Goal: Complete application form: Complete application form

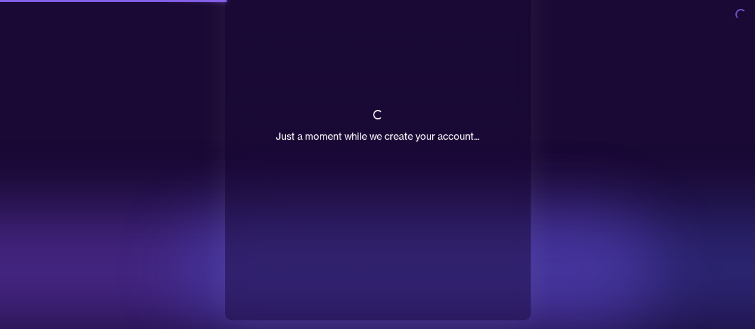
scroll to position [84, 0]
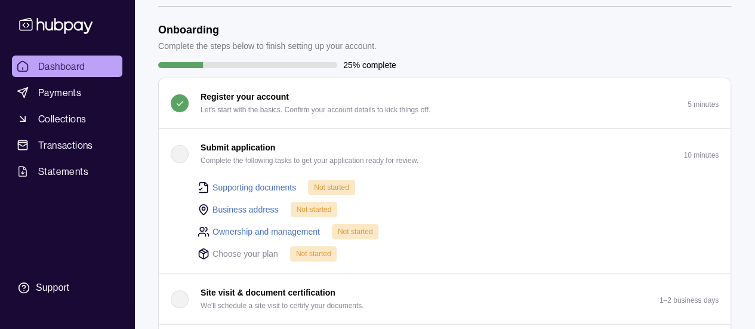
scroll to position [60, 0]
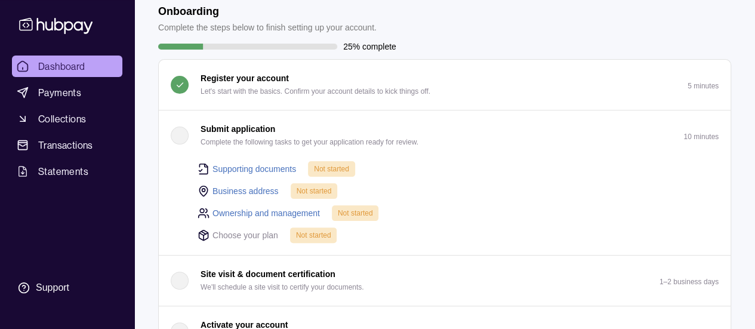
click at [177, 132] on div "button" at bounding box center [180, 135] width 18 height 18
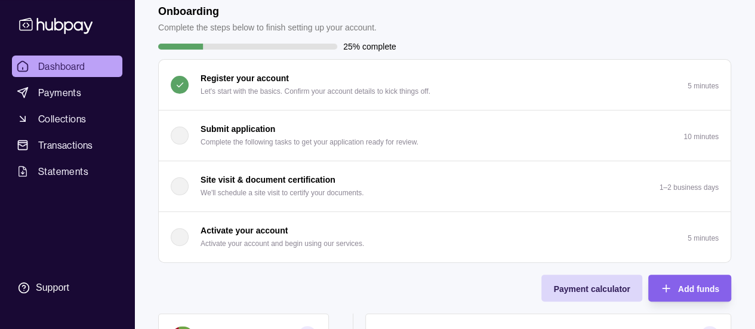
click at [182, 137] on div "button" at bounding box center [180, 135] width 18 height 18
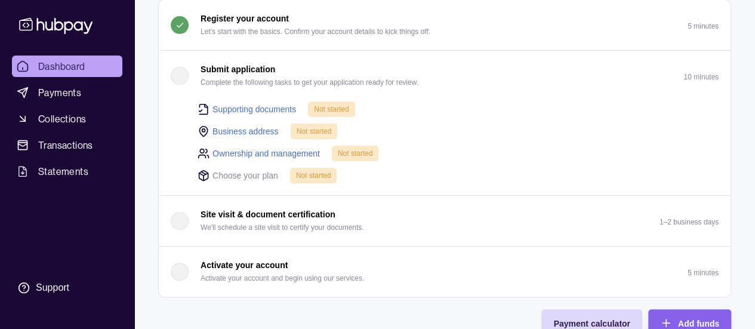
scroll to position [0, 0]
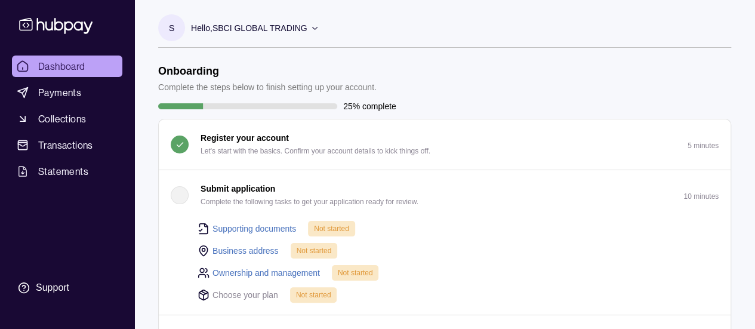
click at [250, 226] on link "Supporting documents" at bounding box center [254, 228] width 84 height 13
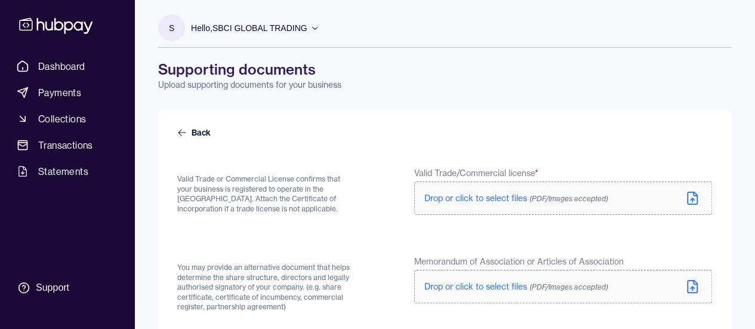
click at [472, 199] on span "Drop or click to select files (PDF/Images accepted)" at bounding box center [516, 198] width 184 height 11
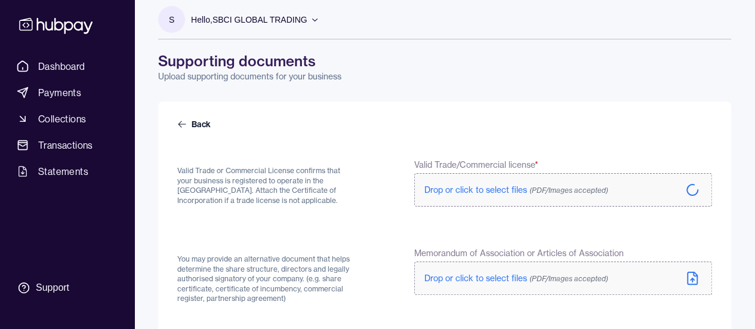
scroll to position [119, 0]
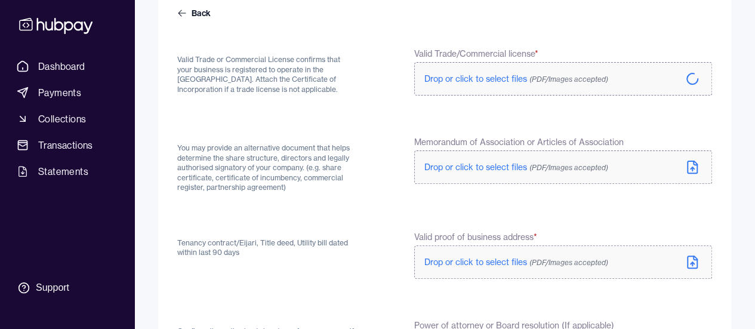
click at [466, 168] on span "Drop or click to select files (PDF/Images accepted)" at bounding box center [516, 167] width 184 height 11
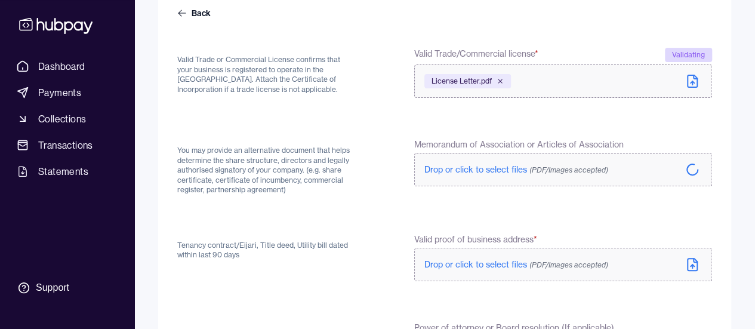
click at [488, 269] on span "Drop or click to select files (PDF/Images accepted)" at bounding box center [516, 264] width 184 height 11
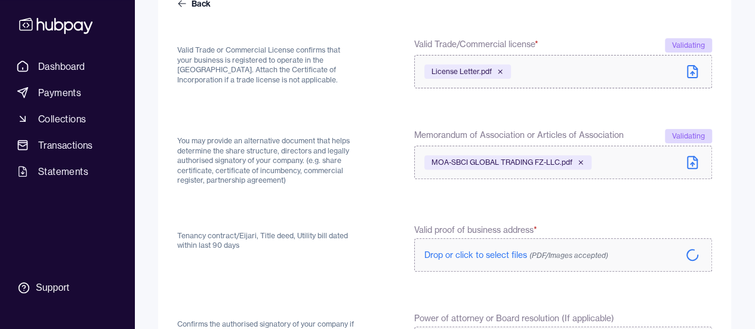
scroll to position [298, 0]
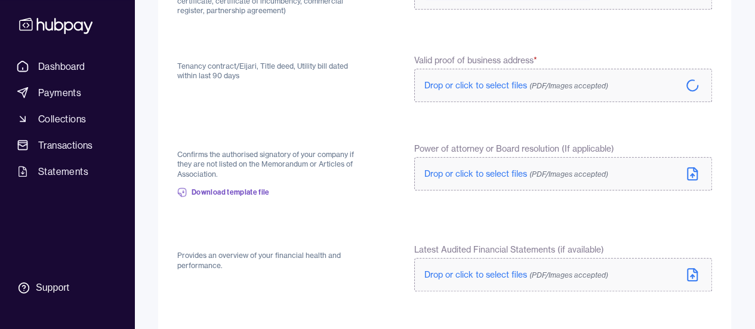
click at [457, 175] on span "Drop or click to select files (PDF/Images accepted)" at bounding box center [516, 173] width 184 height 11
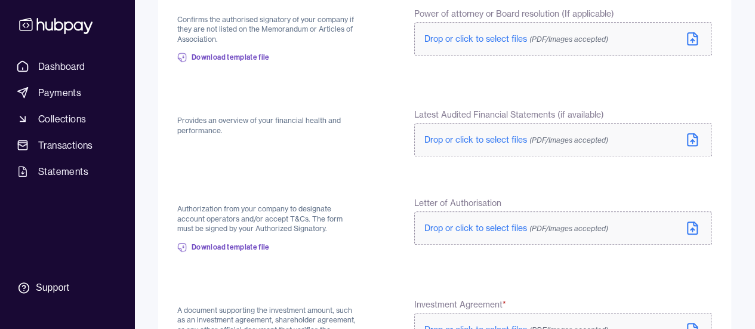
scroll to position [537, 0]
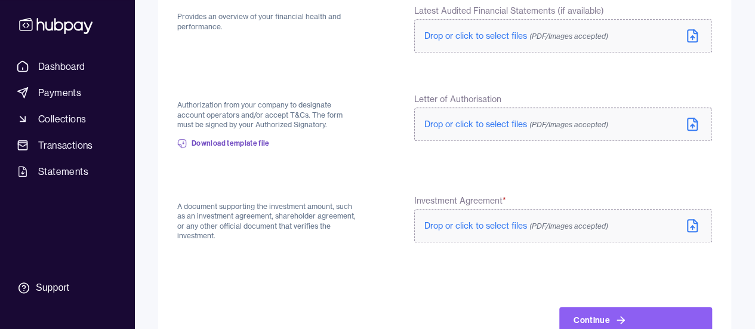
click at [444, 121] on span "Drop or click to select files (PDF/Images accepted)" at bounding box center [516, 124] width 184 height 11
click at [477, 227] on span "Drop or click to select files (PDF/Images accepted)" at bounding box center [516, 225] width 184 height 11
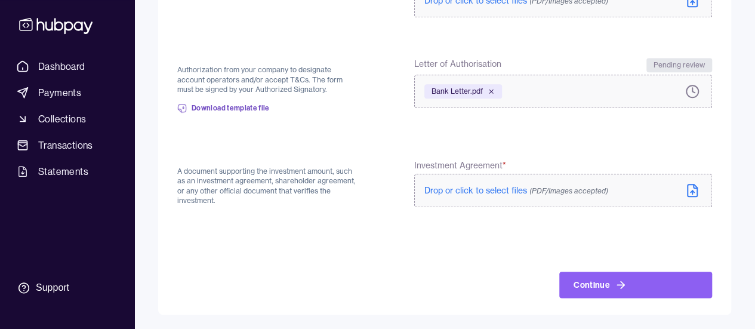
scroll to position [571, 0]
click at [459, 191] on span "Drop or click to select files (PDF/Images accepted)" at bounding box center [516, 191] width 184 height 11
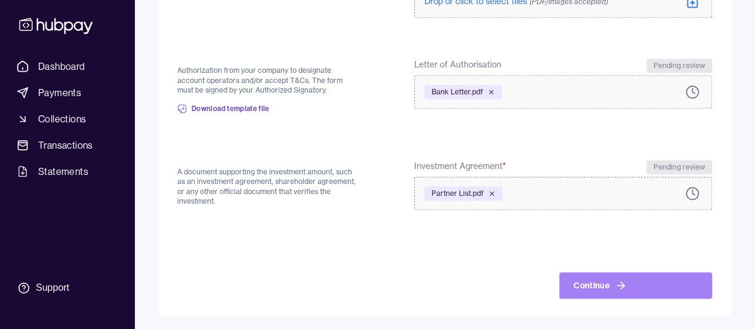
click at [620, 281] on icon at bounding box center [620, 285] width 12 height 12
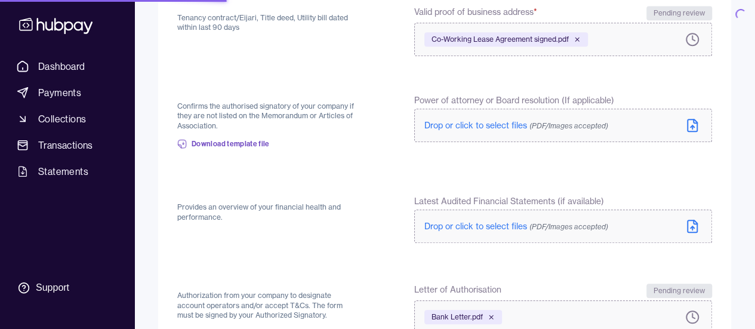
scroll to position [333, 0]
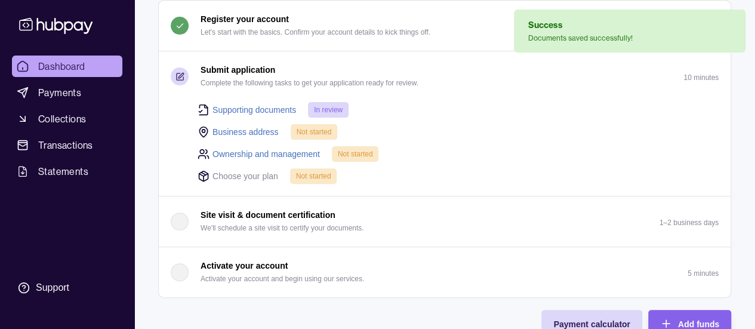
scroll to position [119, 0]
click at [248, 128] on link "Business address" at bounding box center [245, 131] width 66 height 13
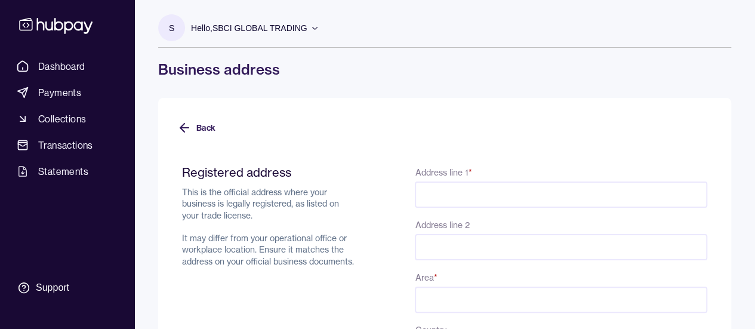
click at [438, 189] on input "Address line 1 *" at bounding box center [561, 194] width 292 height 26
type input "**********"
click at [450, 292] on input "Area *" at bounding box center [561, 299] width 292 height 26
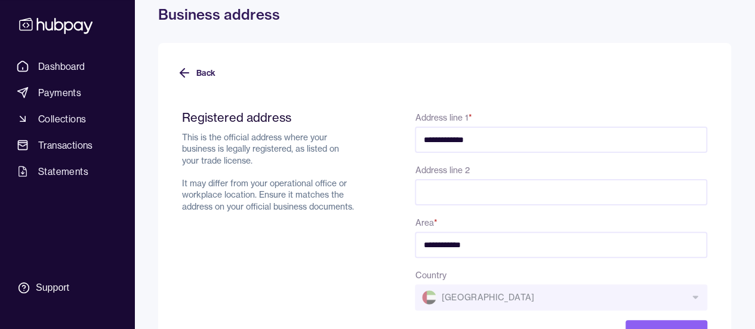
scroll to position [103, 0]
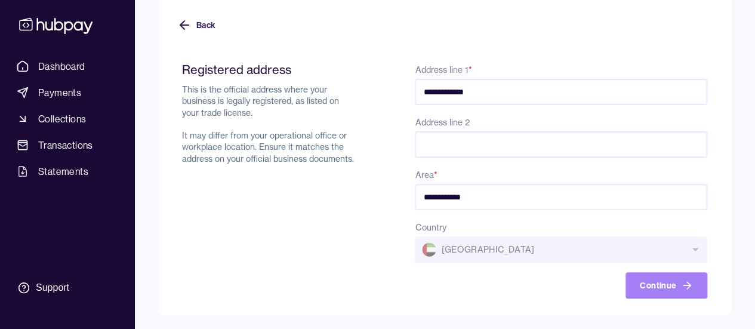
type input "**********"
click at [683, 289] on icon "button" at bounding box center [687, 285] width 12 height 12
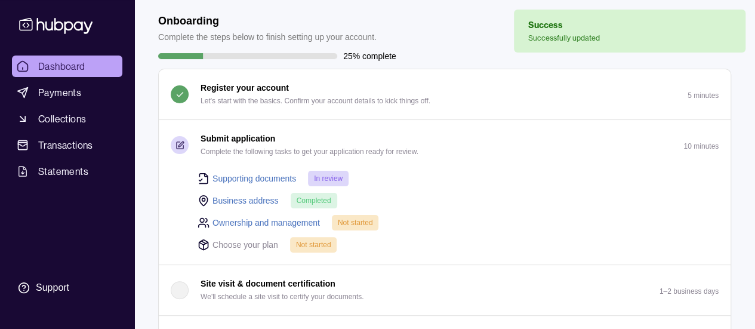
scroll to position [119, 0]
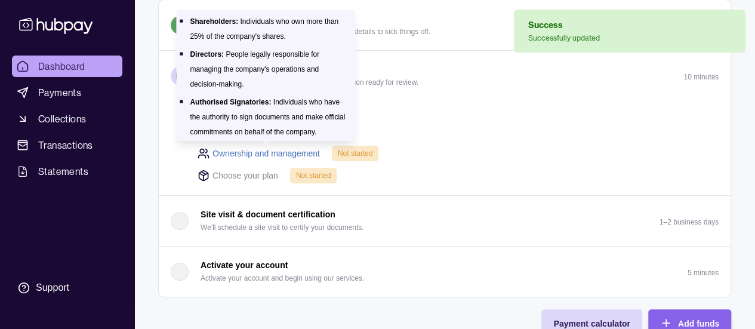
click at [271, 149] on link "Ownership and management" at bounding box center [265, 153] width 107 height 13
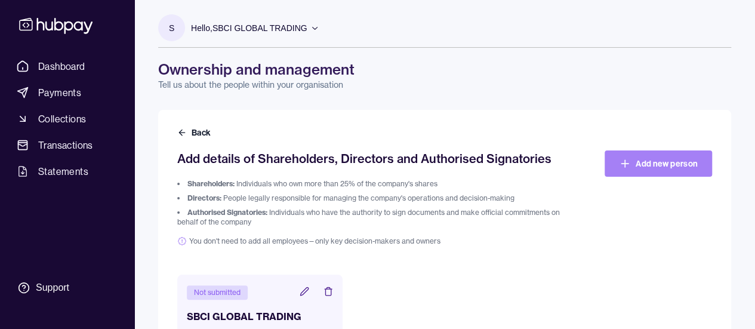
scroll to position [36, 0]
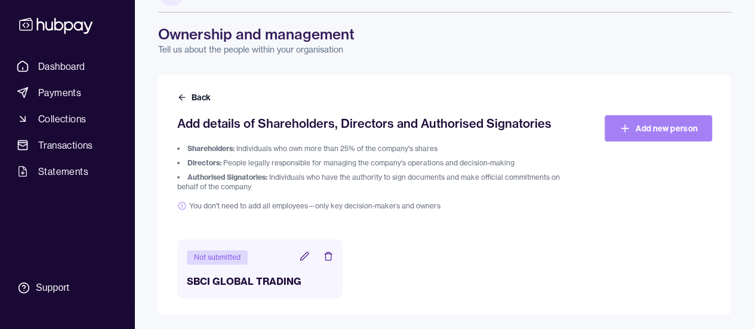
click at [659, 129] on link "Add new person" at bounding box center [657, 128] width 107 height 26
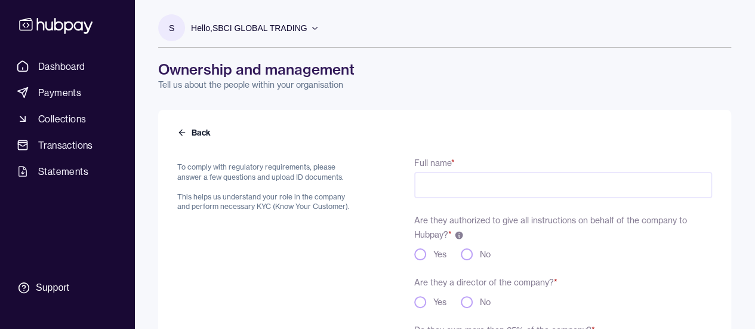
click at [500, 180] on input "Full name *" at bounding box center [563, 185] width 298 height 26
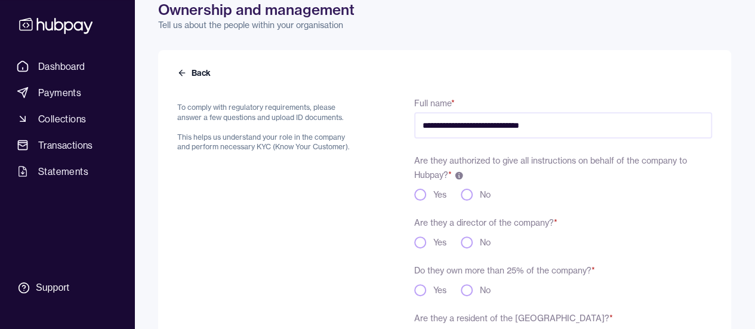
type input "**********"
click at [419, 195] on button "Yes" at bounding box center [420, 194] width 12 height 12
click at [420, 242] on button "Yes" at bounding box center [420, 242] width 12 height 12
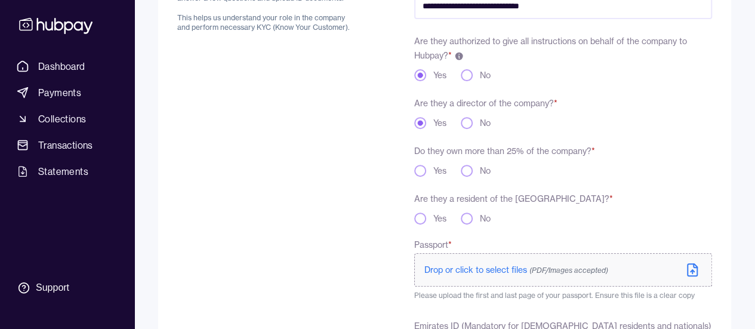
click at [418, 171] on button "Yes" at bounding box center [420, 171] width 12 height 12
click at [419, 219] on button "Yes" at bounding box center [420, 218] width 12 height 12
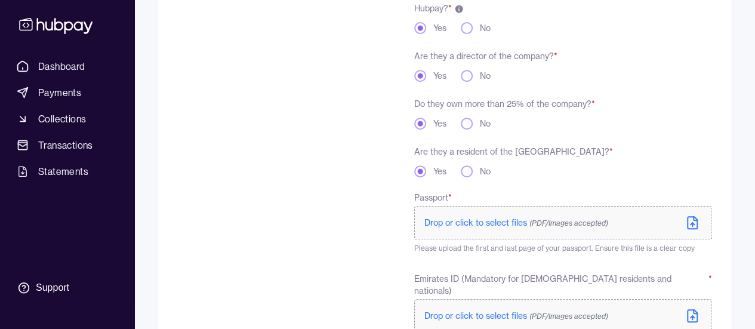
scroll to position [298, 0]
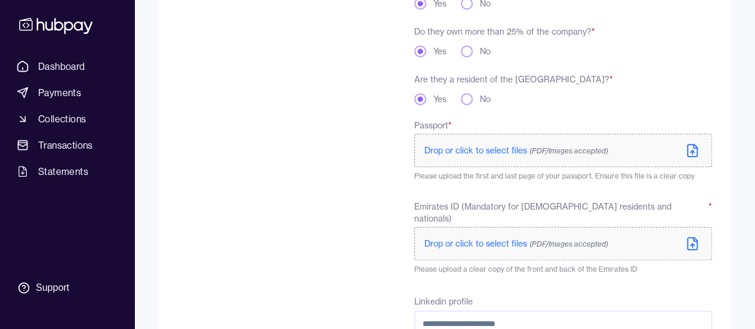
click at [487, 153] on span "Drop or click to select files (PDF/Images accepted)" at bounding box center [516, 150] width 184 height 11
click at [515, 238] on span "Drop or click to select files (PDF/Images accepted)" at bounding box center [516, 243] width 184 height 11
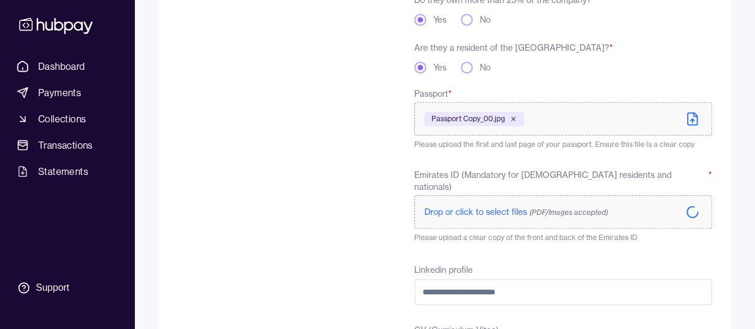
scroll to position [418, 0]
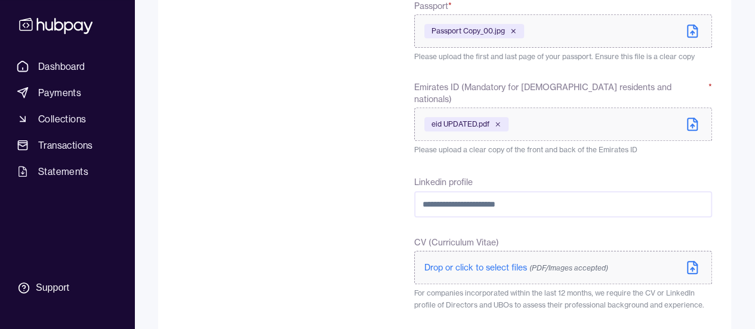
drag, startPoint x: 543, startPoint y: 188, endPoint x: 309, endPoint y: 177, distance: 234.1
click at [309, 177] on div "**********" at bounding box center [444, 105] width 534 height 735
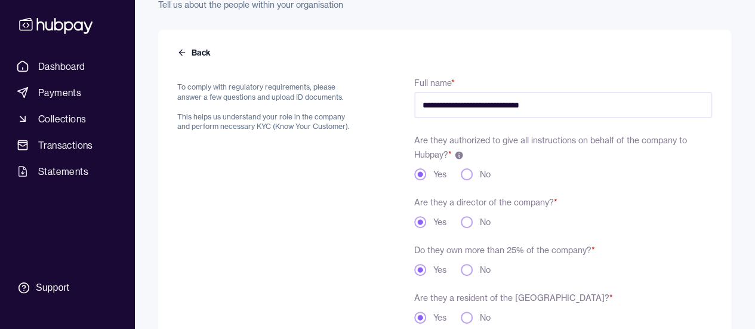
scroll to position [0, 0]
